Goal: Transaction & Acquisition: Purchase product/service

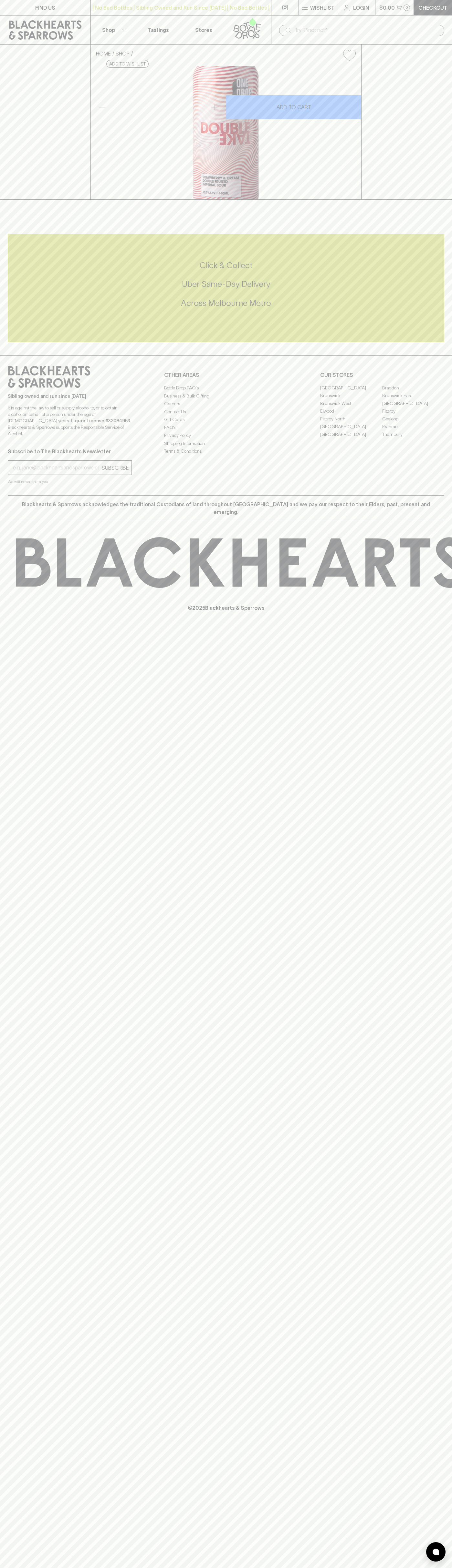
click at [47, 31] on icon at bounding box center [45, 30] width 81 height 19
click at [293, 1567] on html "FIND US | No Bad Bottles | Sibling Owned and Run Since [DATE] | No Bad Bottles …" at bounding box center [226, 784] width 452 height 1568
